Goal: Information Seeking & Learning: Learn about a topic

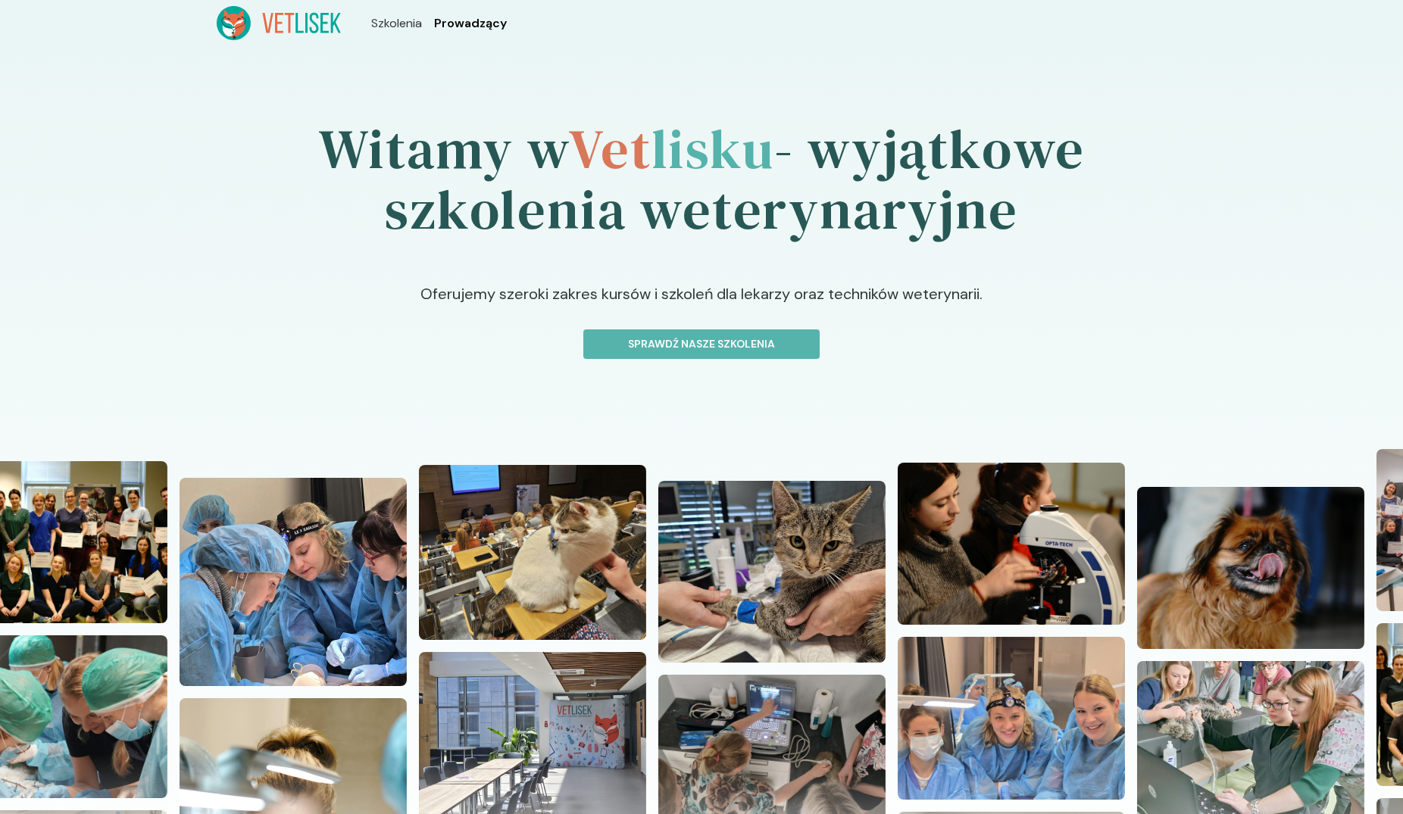
click at [485, 20] on span "Prowadzący" at bounding box center [470, 23] width 73 height 18
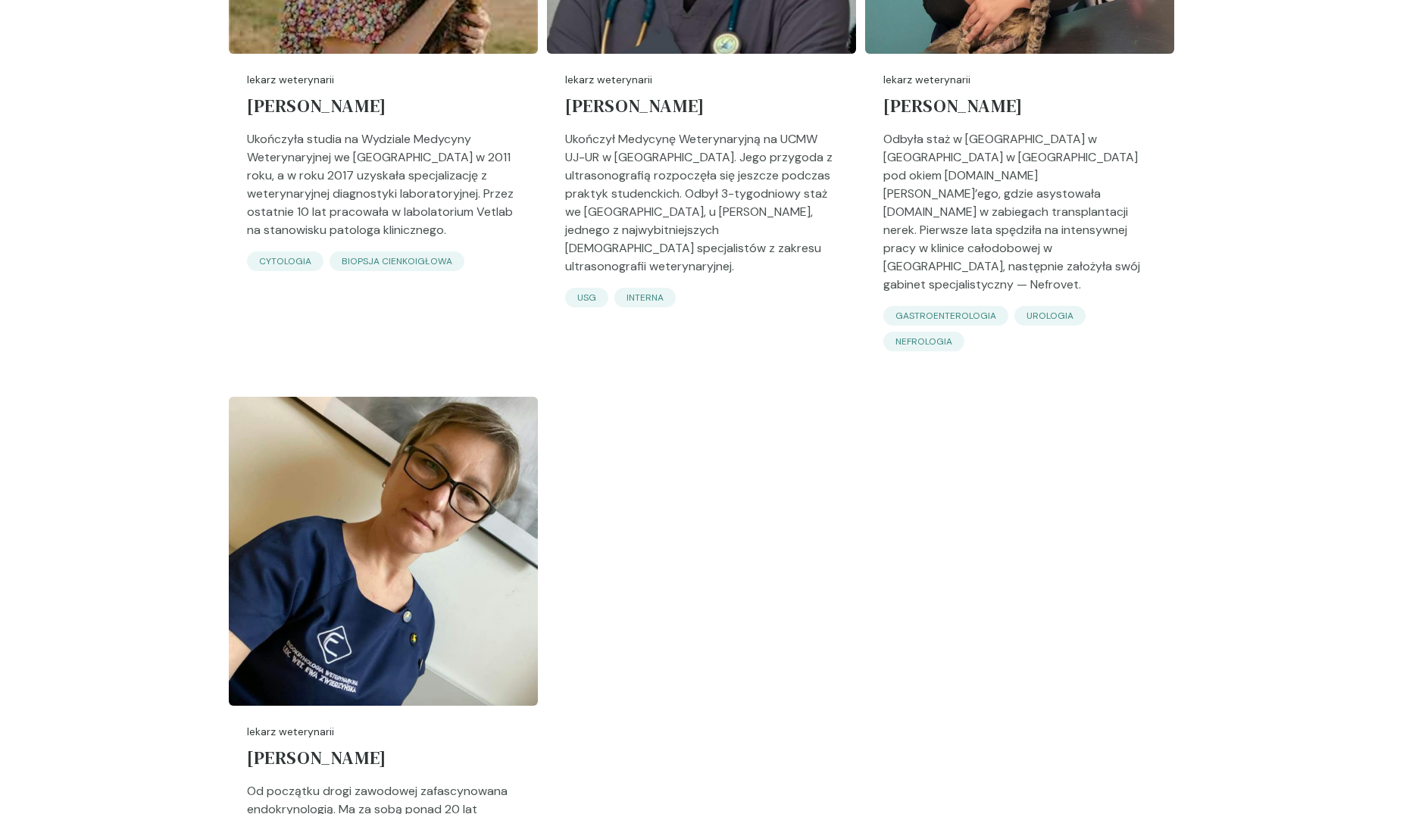
scroll to position [4791, 0]
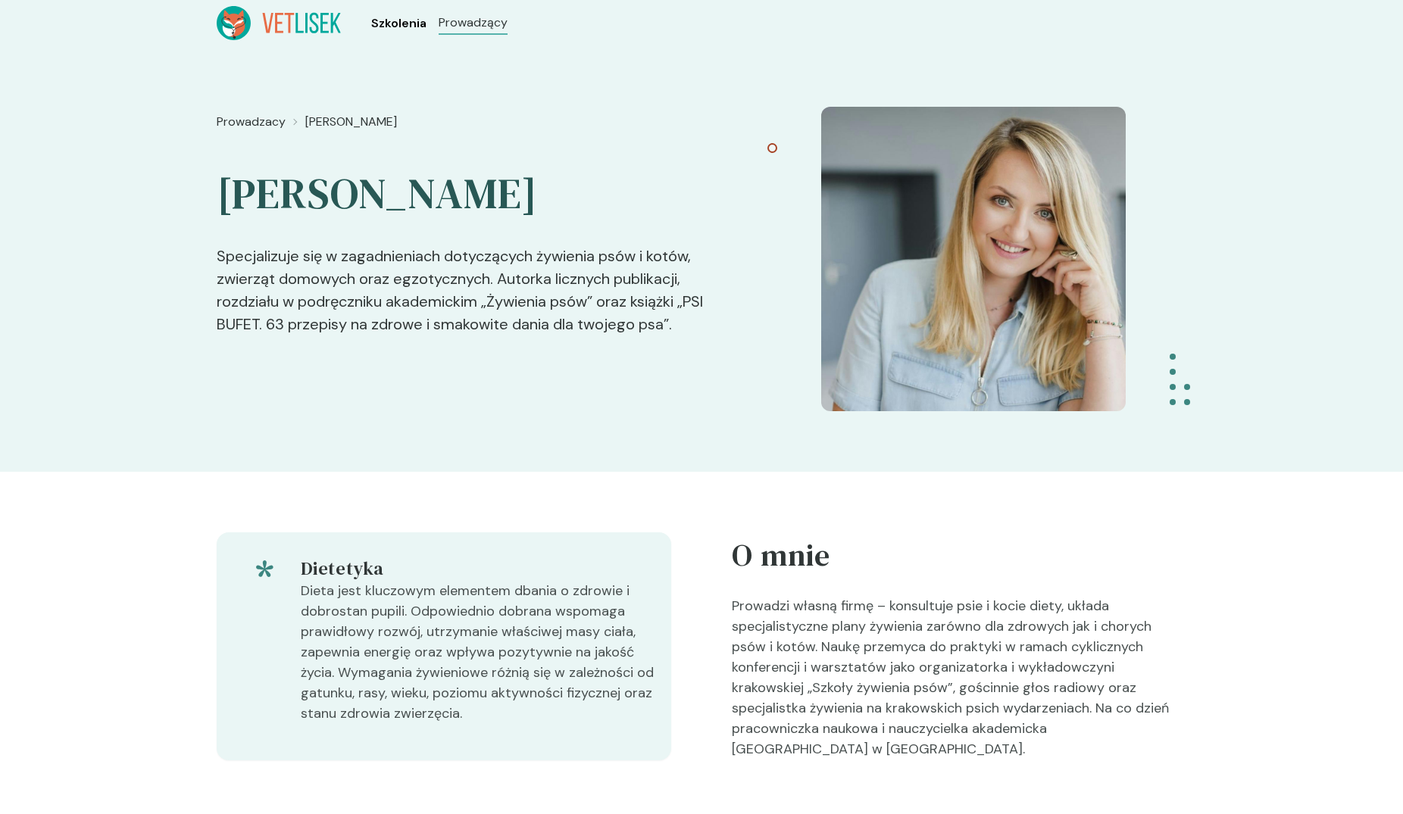
click at [393, 21] on span "Szkolenia" at bounding box center [398, 23] width 55 height 18
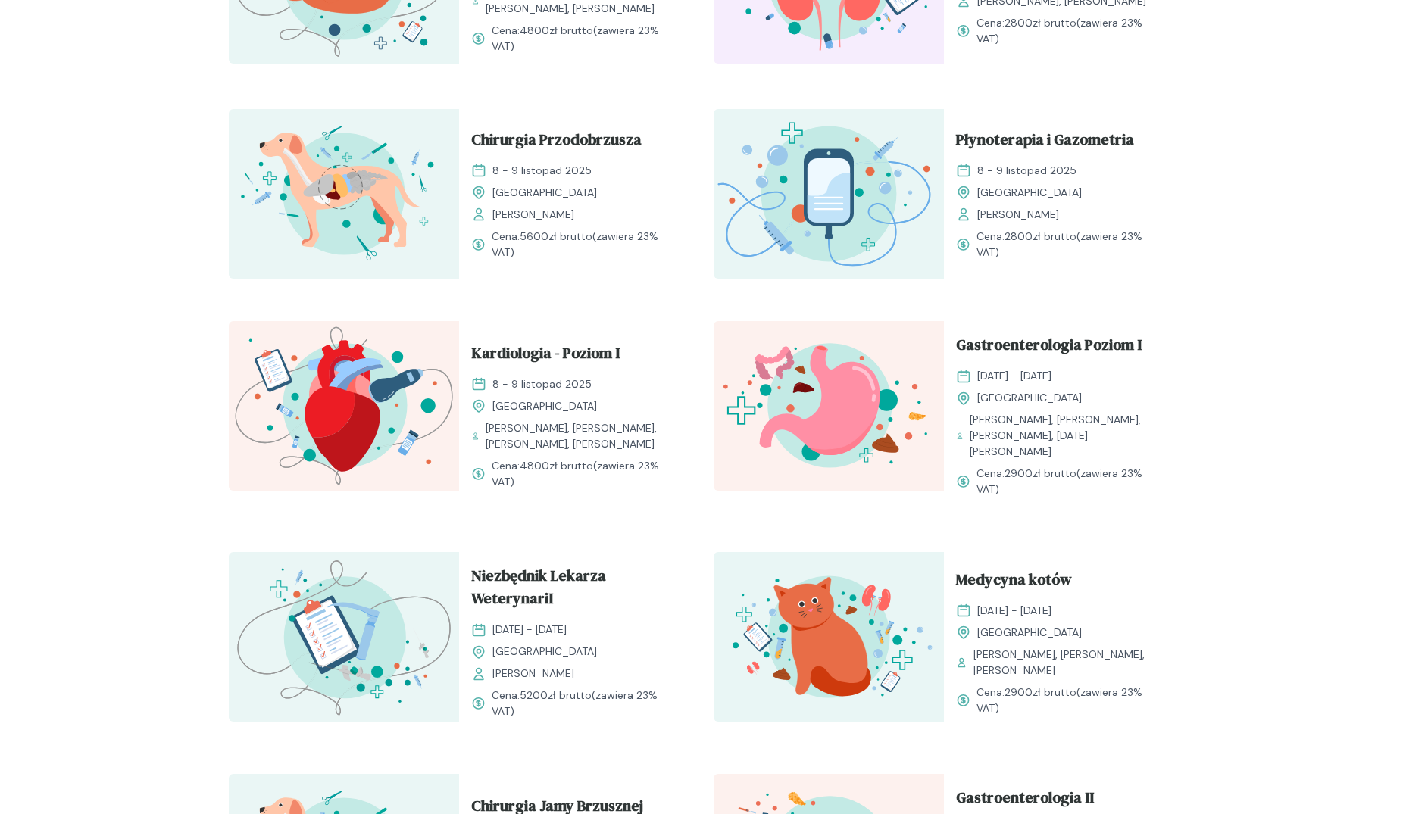
scroll to position [1005, 0]
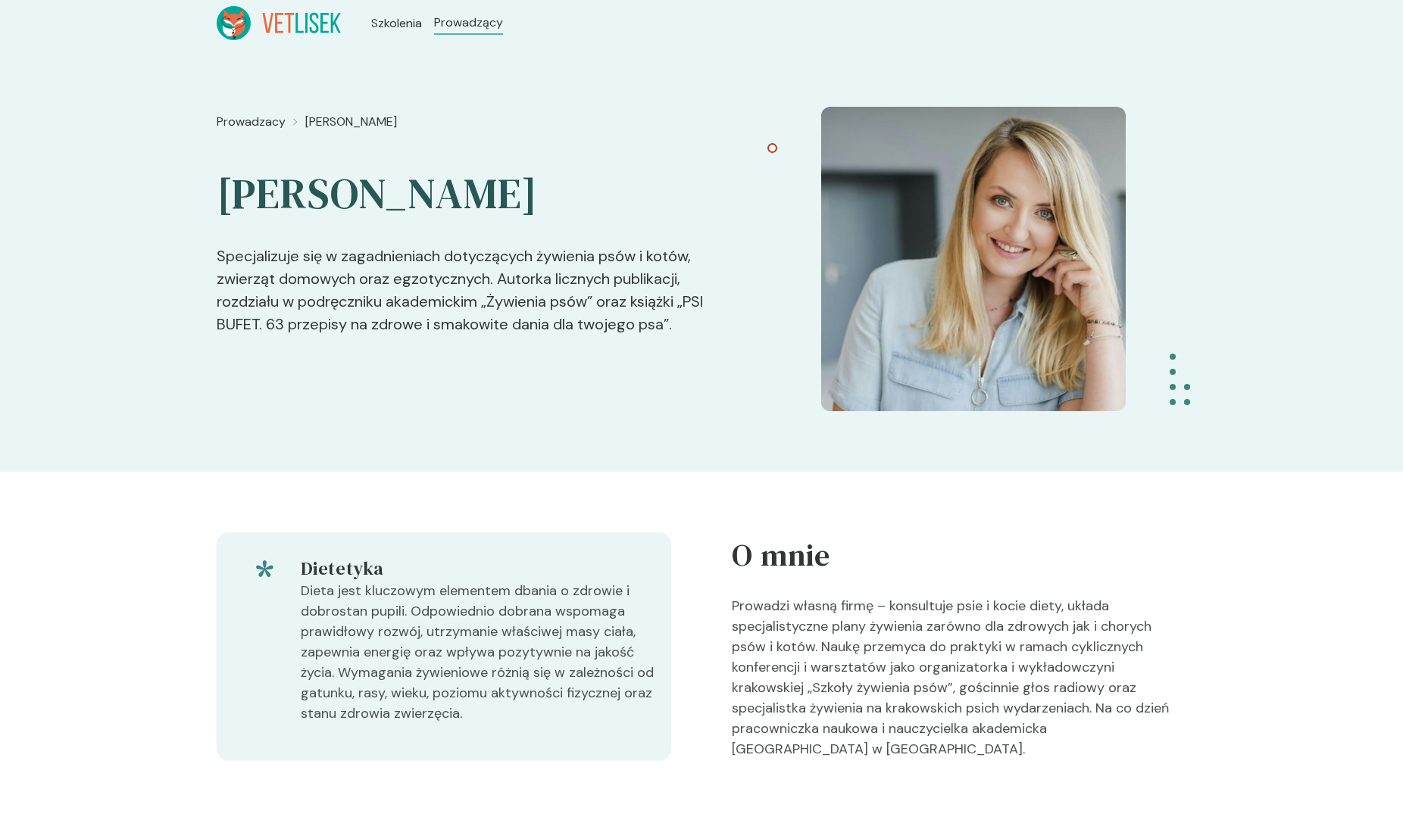
drag, startPoint x: 41, startPoint y: 218, endPoint x: 42, endPoint y: 206, distance: 12.1
click at [42, 214] on div "Prowadzacy Olga Lasek Olga Lasek Specjalizuje się w zagadnieniach dotyczących ż…" at bounding box center [701, 259] width 1403 height 426
